Goal: Information Seeking & Learning: Learn about a topic

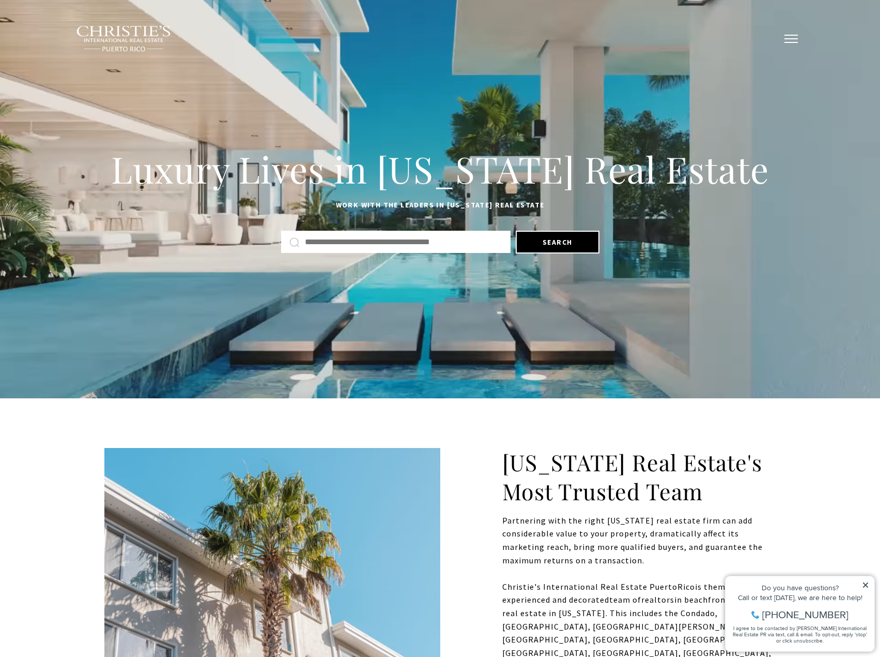
click at [785, 33] on button "button" at bounding box center [791, 39] width 27 height 30
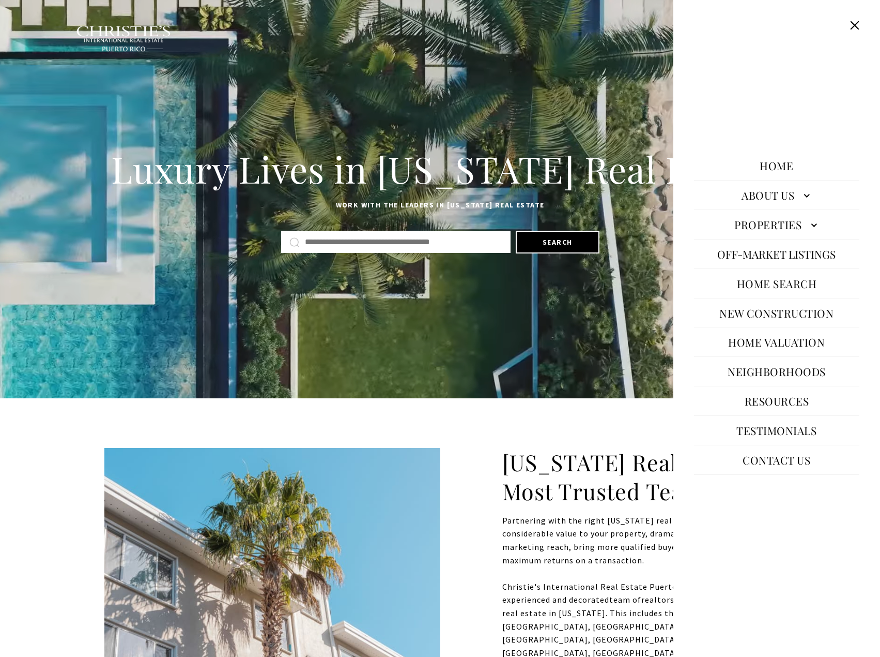
click at [790, 224] on link "Properties" at bounding box center [776, 224] width 165 height 25
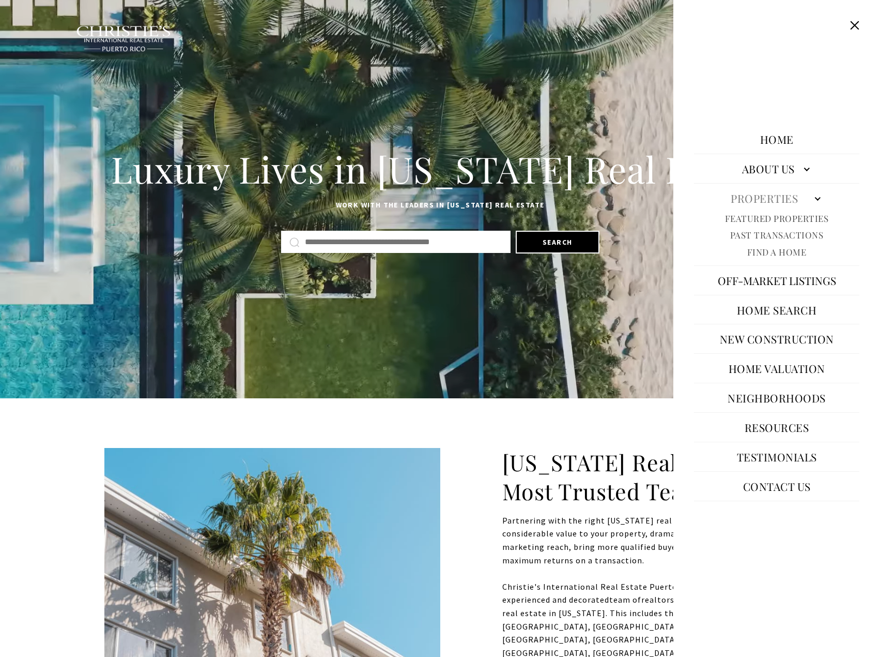
click at [788, 217] on link "Featured Properties" at bounding box center [777, 218] width 104 height 12
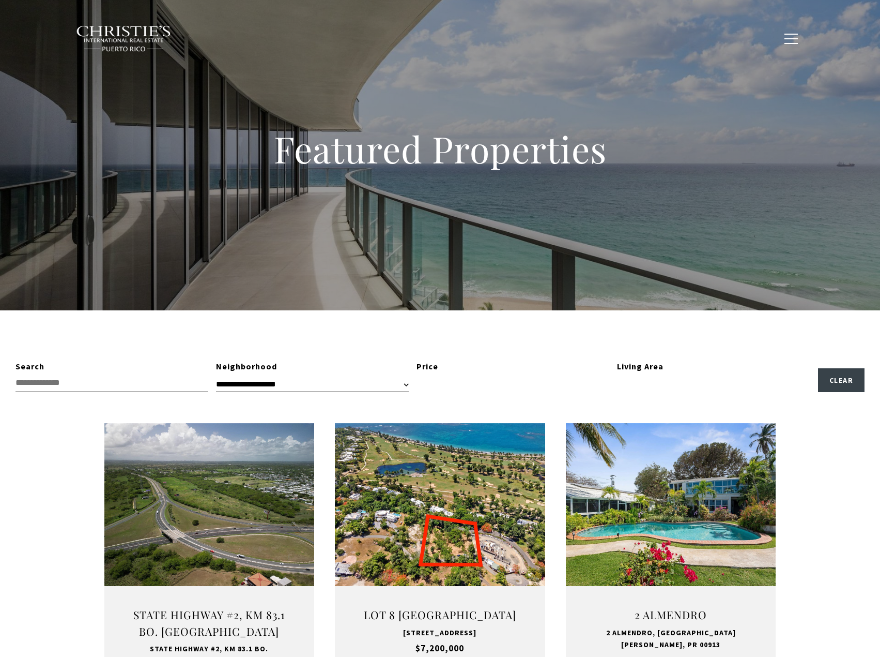
type input "**********"
type input "*********"
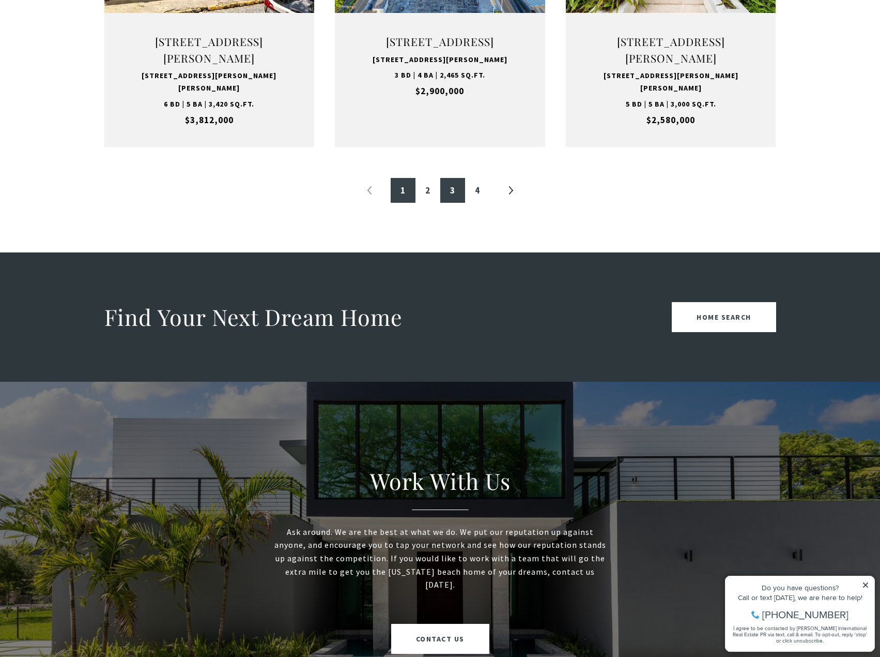
scroll to position [1086, 0]
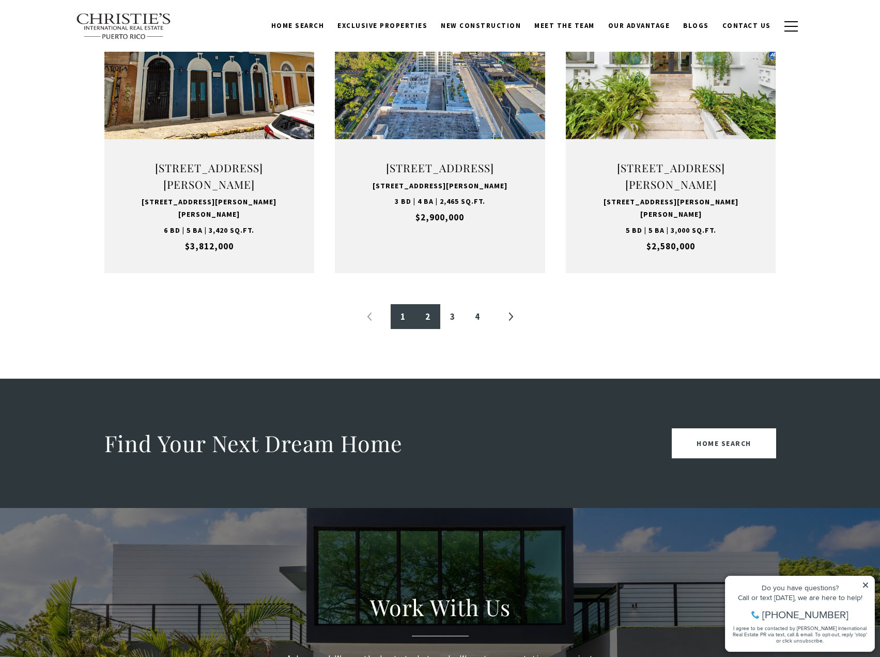
click at [429, 329] on link "2" at bounding box center [428, 316] width 25 height 25
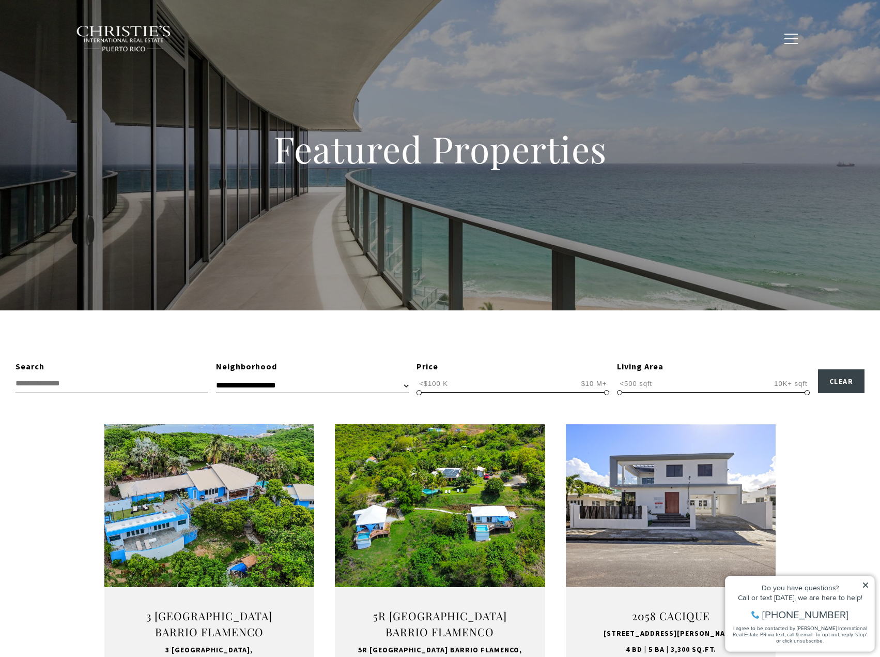
click at [140, 26] on img at bounding box center [124, 38] width 96 height 27
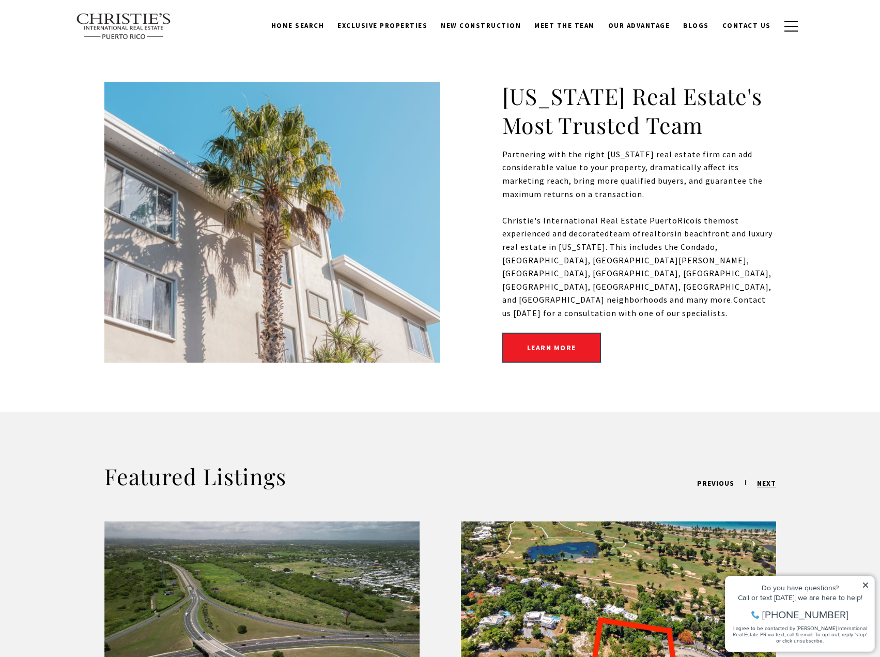
scroll to position [259, 0]
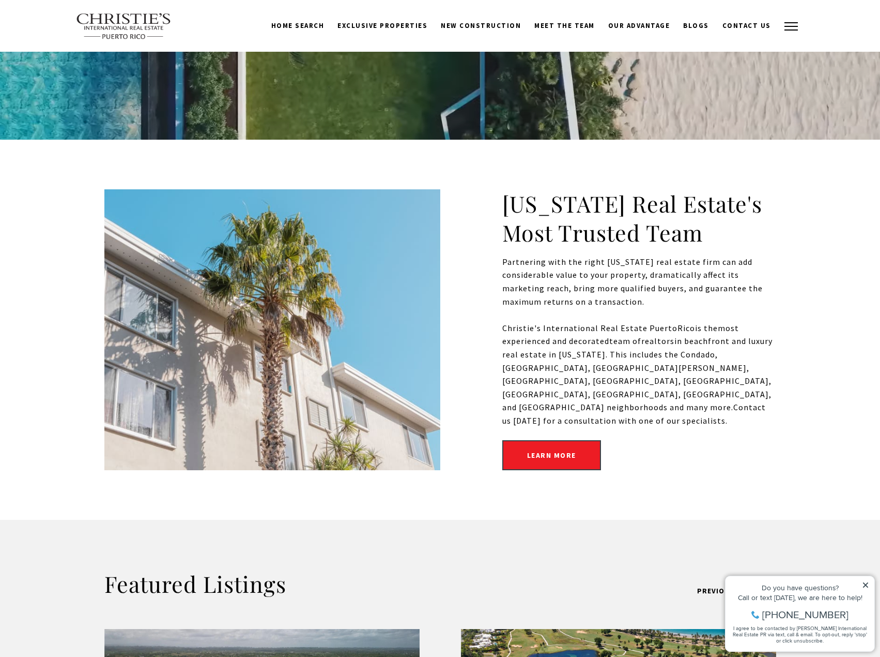
click at [788, 28] on button "button" at bounding box center [791, 26] width 27 height 30
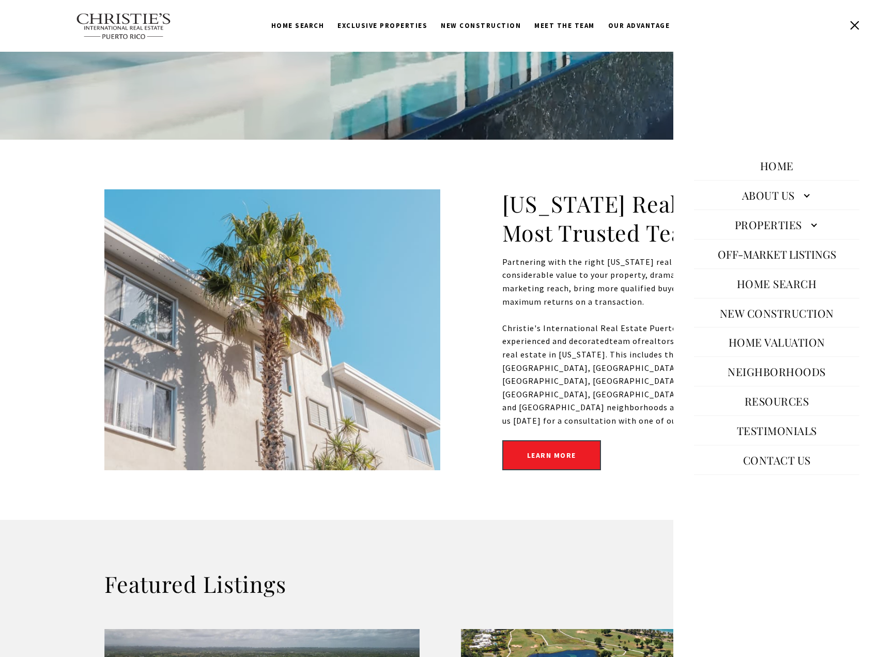
click at [811, 227] on link "Properties" at bounding box center [776, 224] width 165 height 25
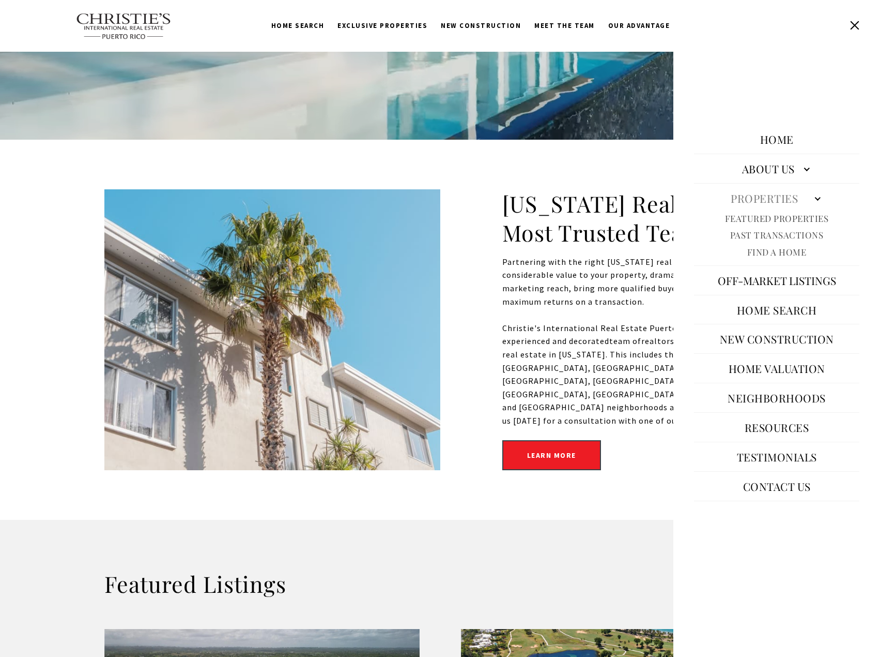
click at [803, 169] on link "About Us" at bounding box center [776, 168] width 165 height 25
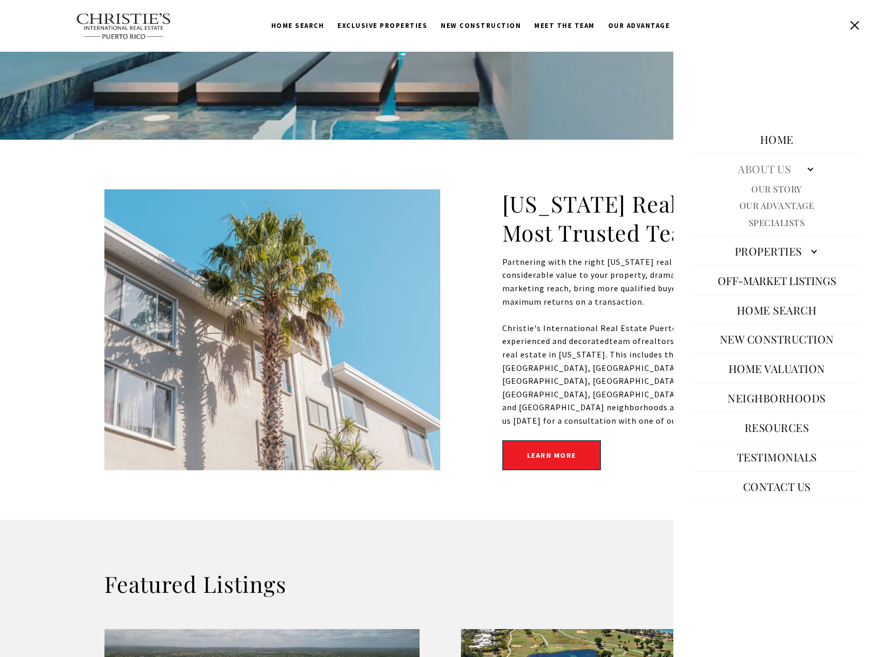
click at [810, 166] on link "About Us" at bounding box center [776, 168] width 165 height 25
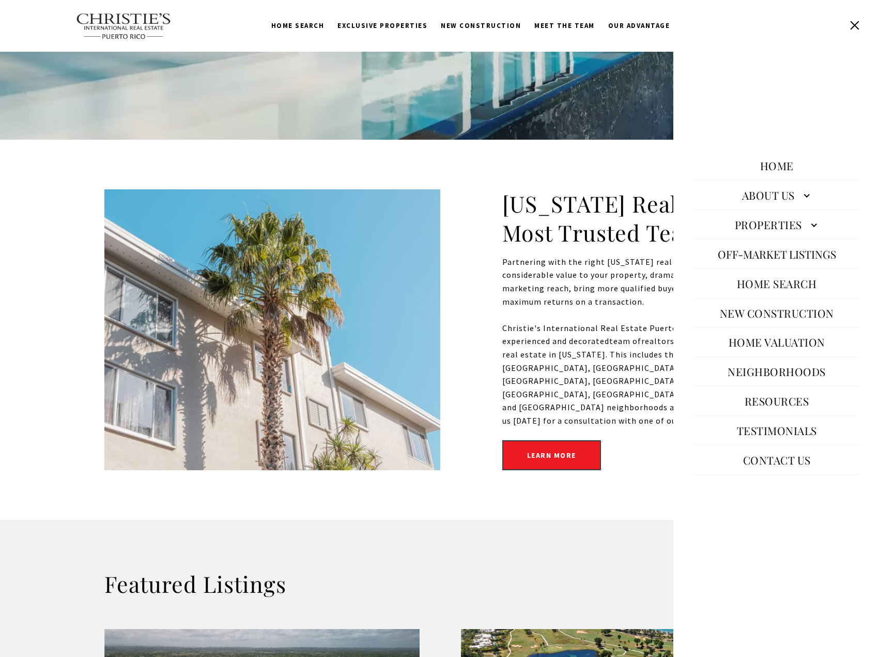
click at [822, 227] on link "Properties" at bounding box center [776, 224] width 165 height 25
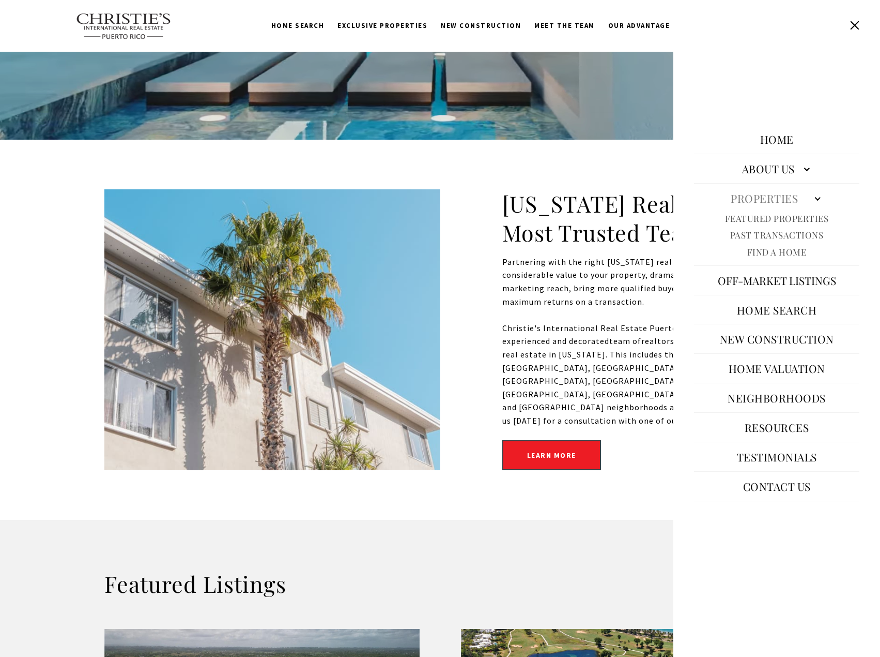
click at [786, 206] on link "Properties" at bounding box center [776, 198] width 165 height 25
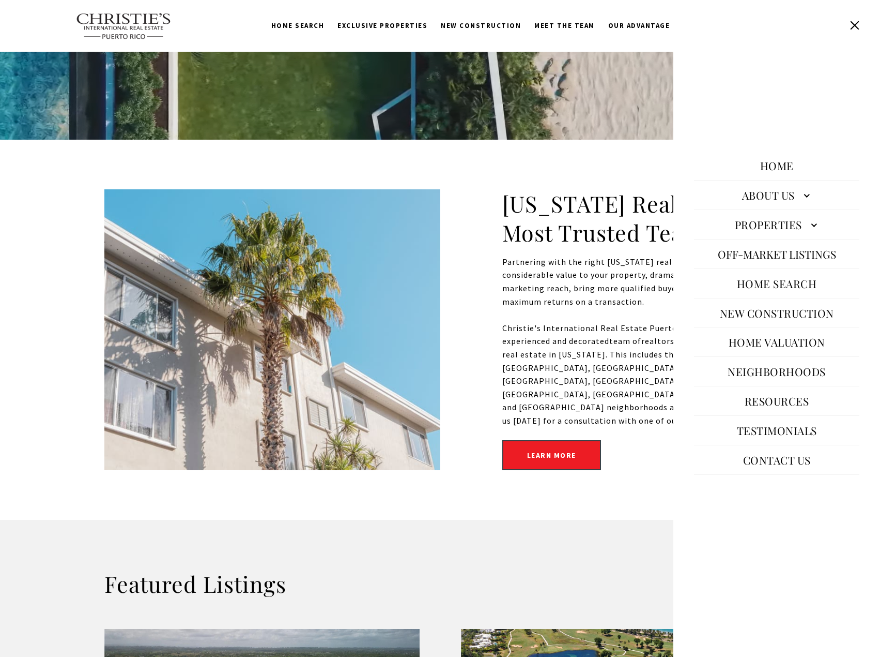
click at [795, 218] on link "Properties" at bounding box center [776, 224] width 165 height 25
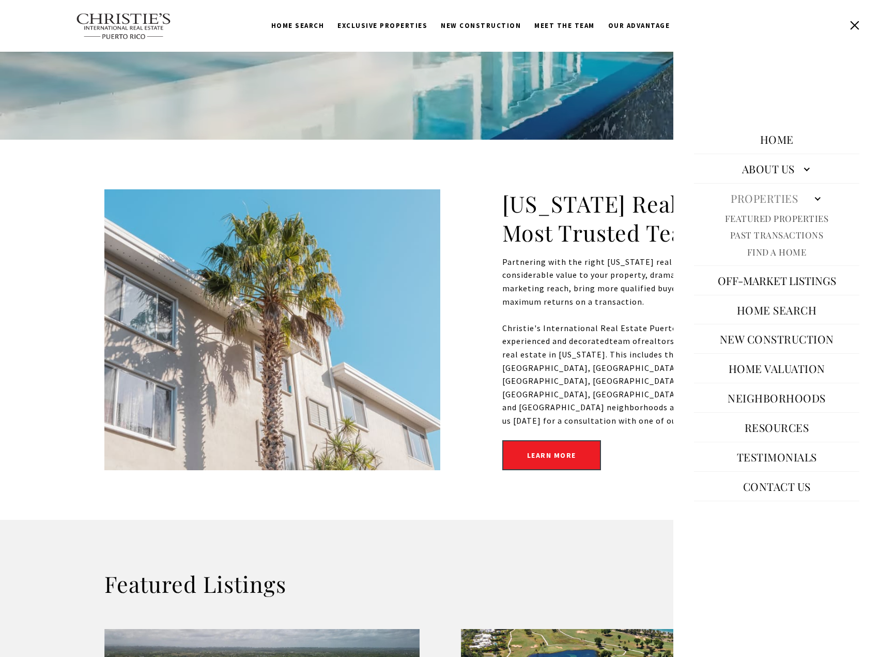
click at [800, 233] on link "Past Transactions" at bounding box center [778, 235] width 94 height 12
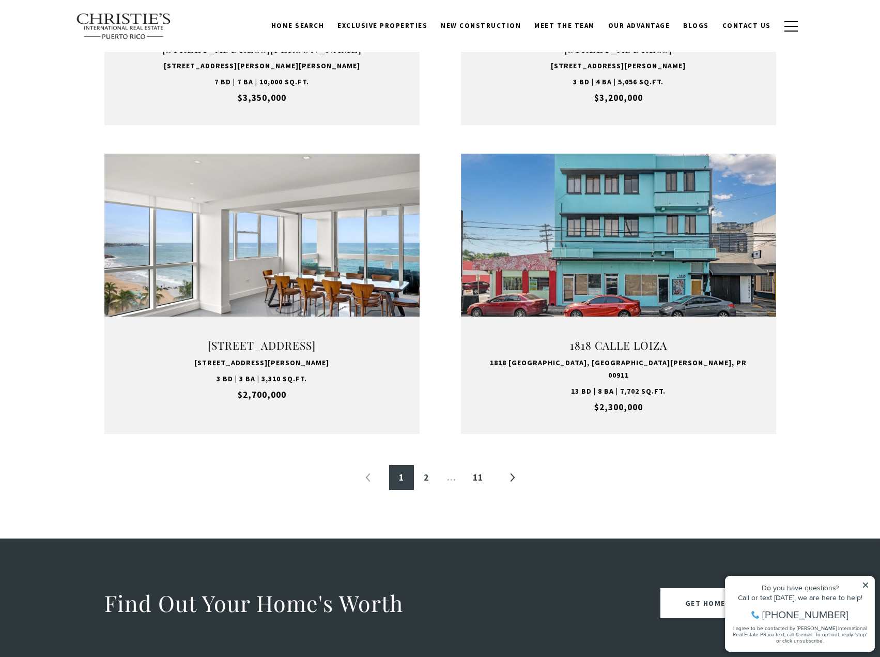
scroll to position [1086, 0]
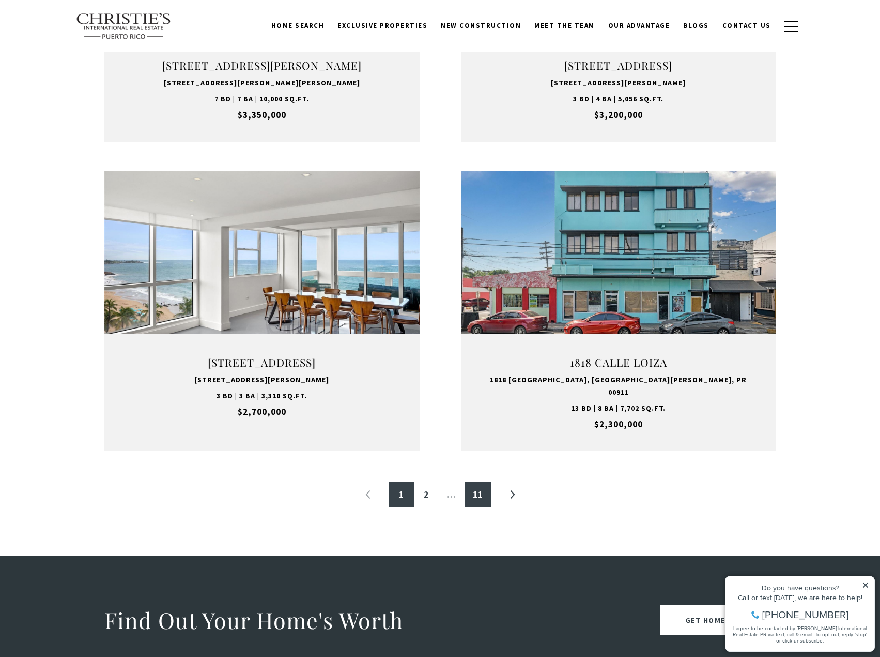
click at [473, 482] on link "11" at bounding box center [478, 494] width 27 height 25
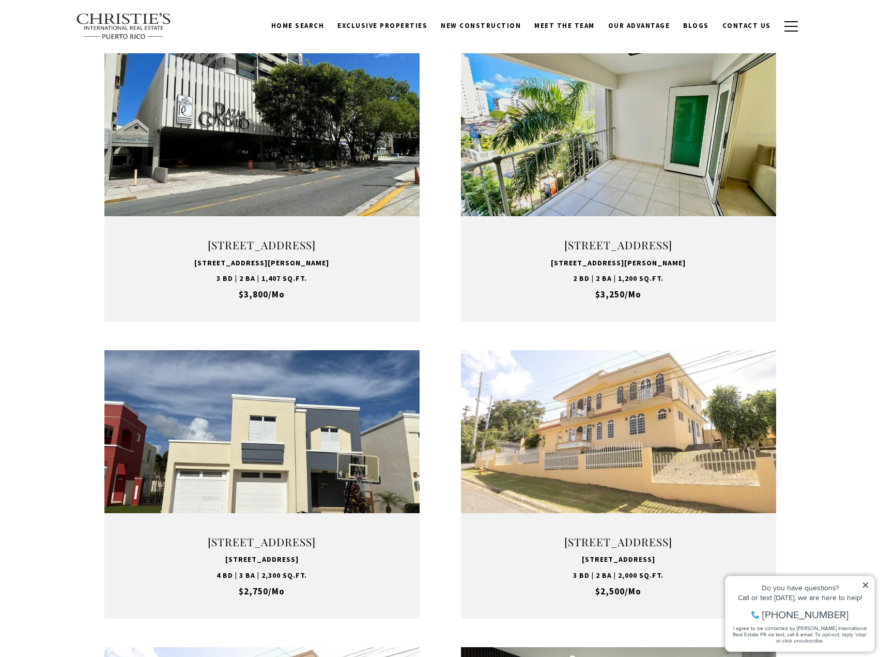
scroll to position [310, 0]
